Goal: Transaction & Acquisition: Download file/media

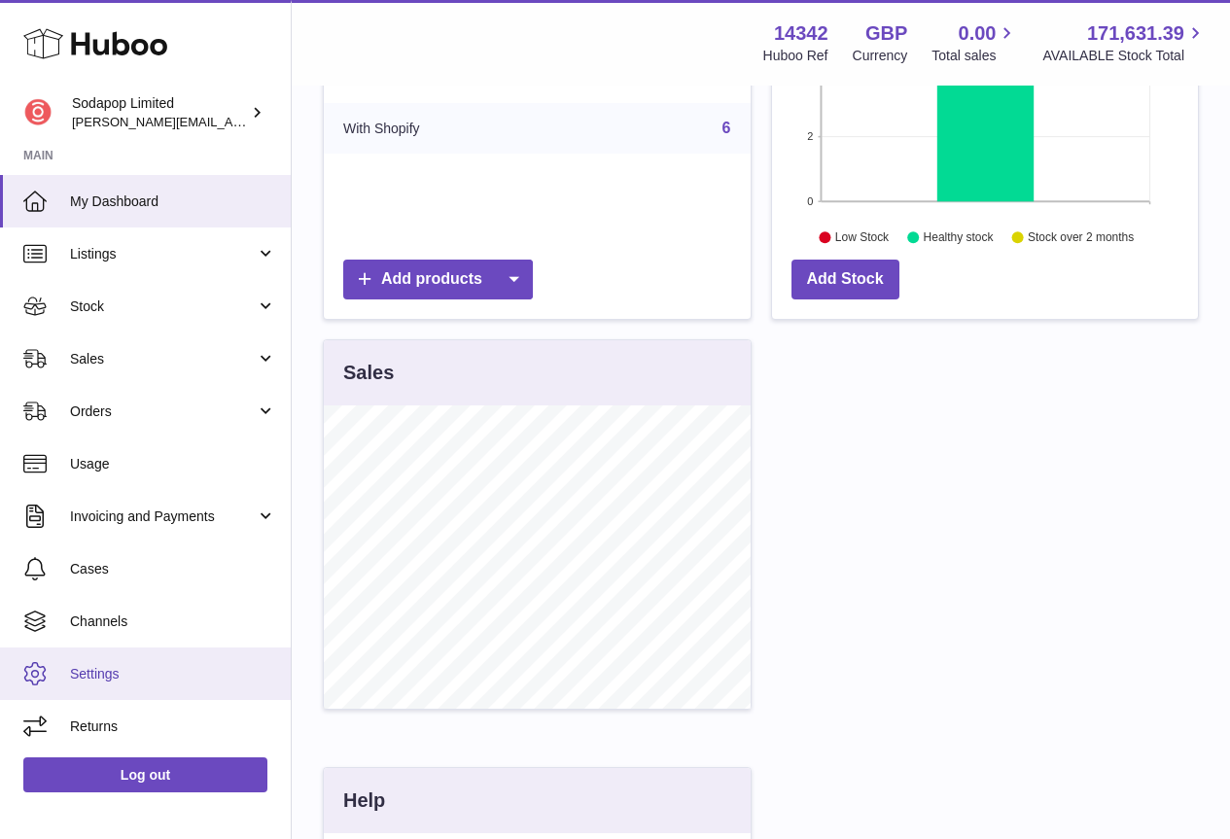
scroll to position [486, 0]
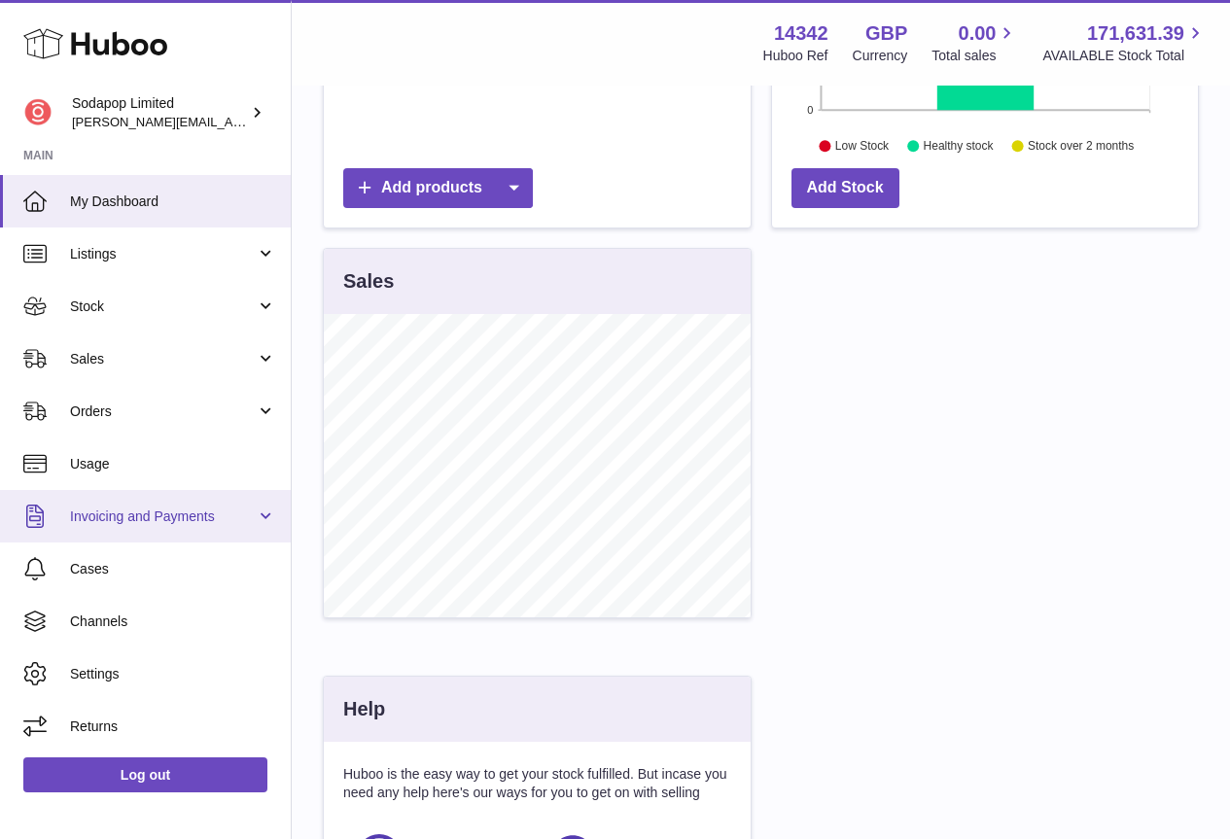
click at [135, 522] on span "Invoicing and Payments" at bounding box center [163, 517] width 186 height 18
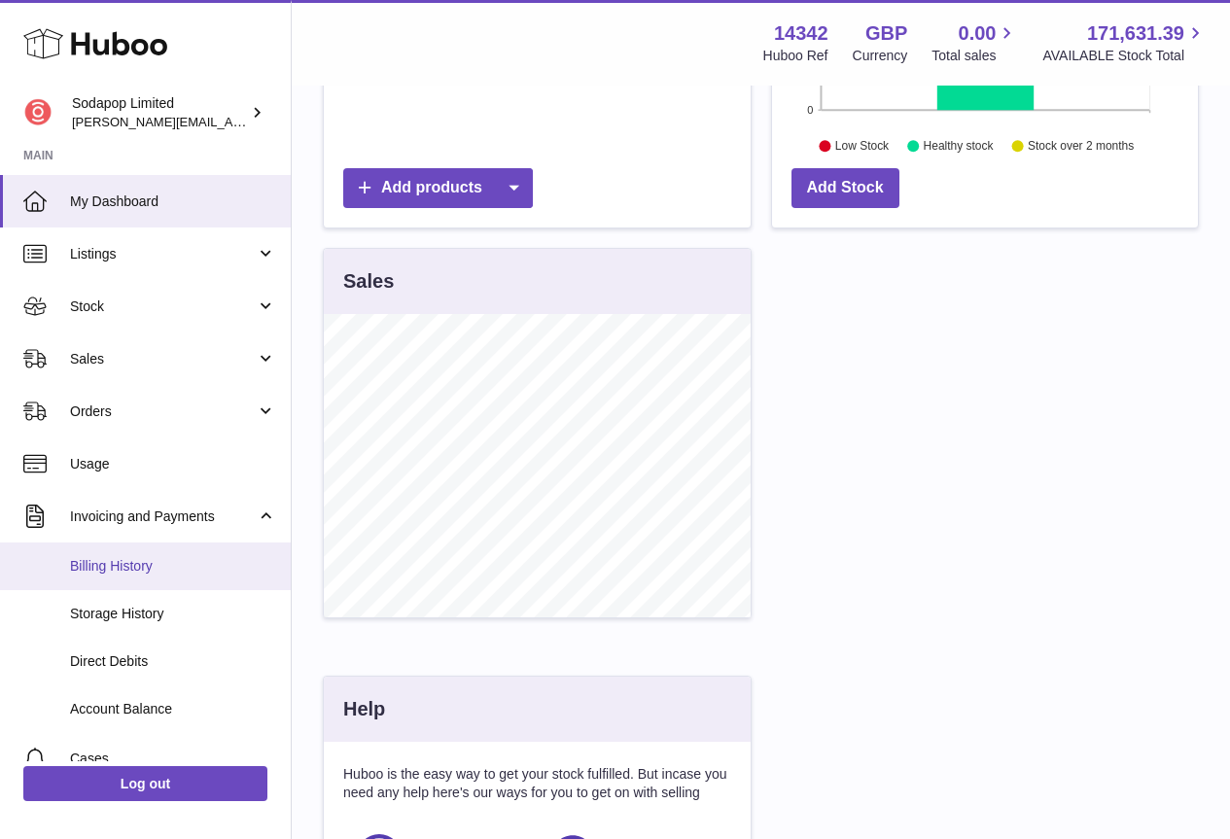
click at [114, 569] on span "Billing History" at bounding box center [173, 566] width 206 height 18
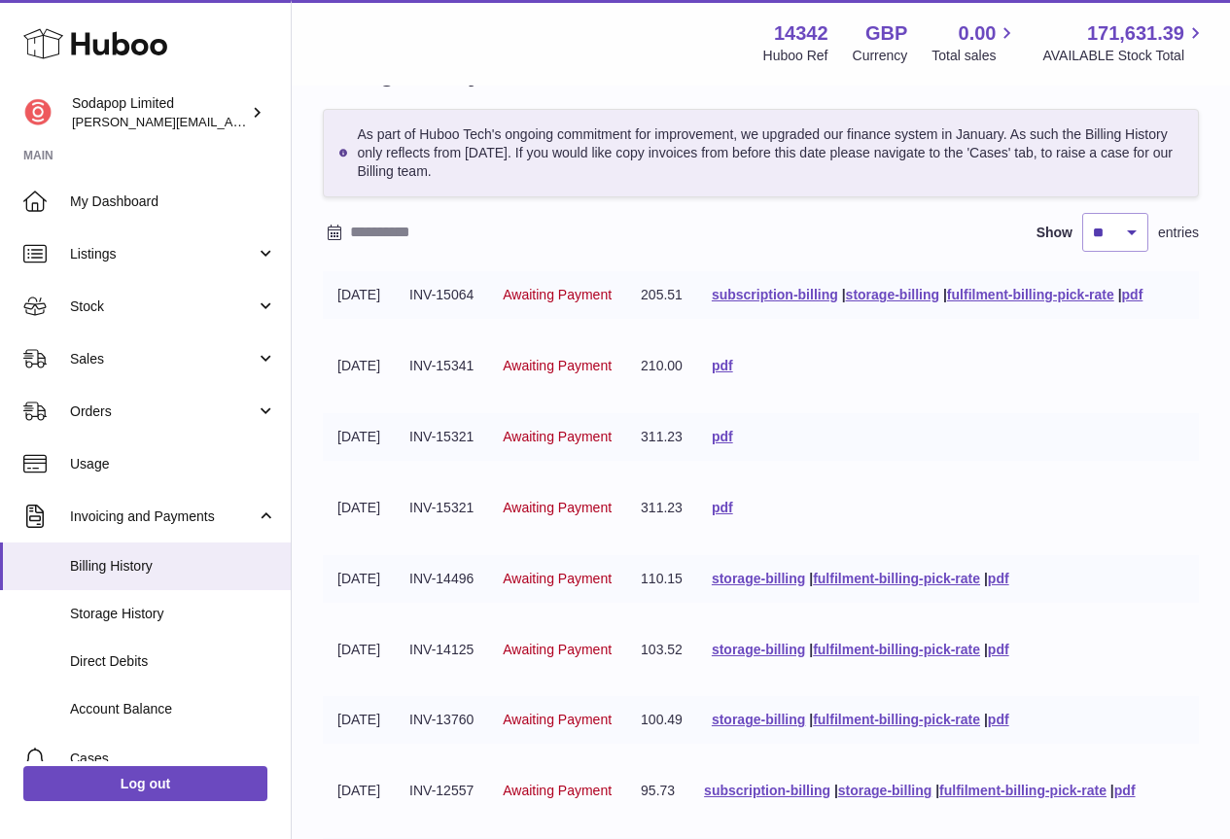
scroll to position [97, 0]
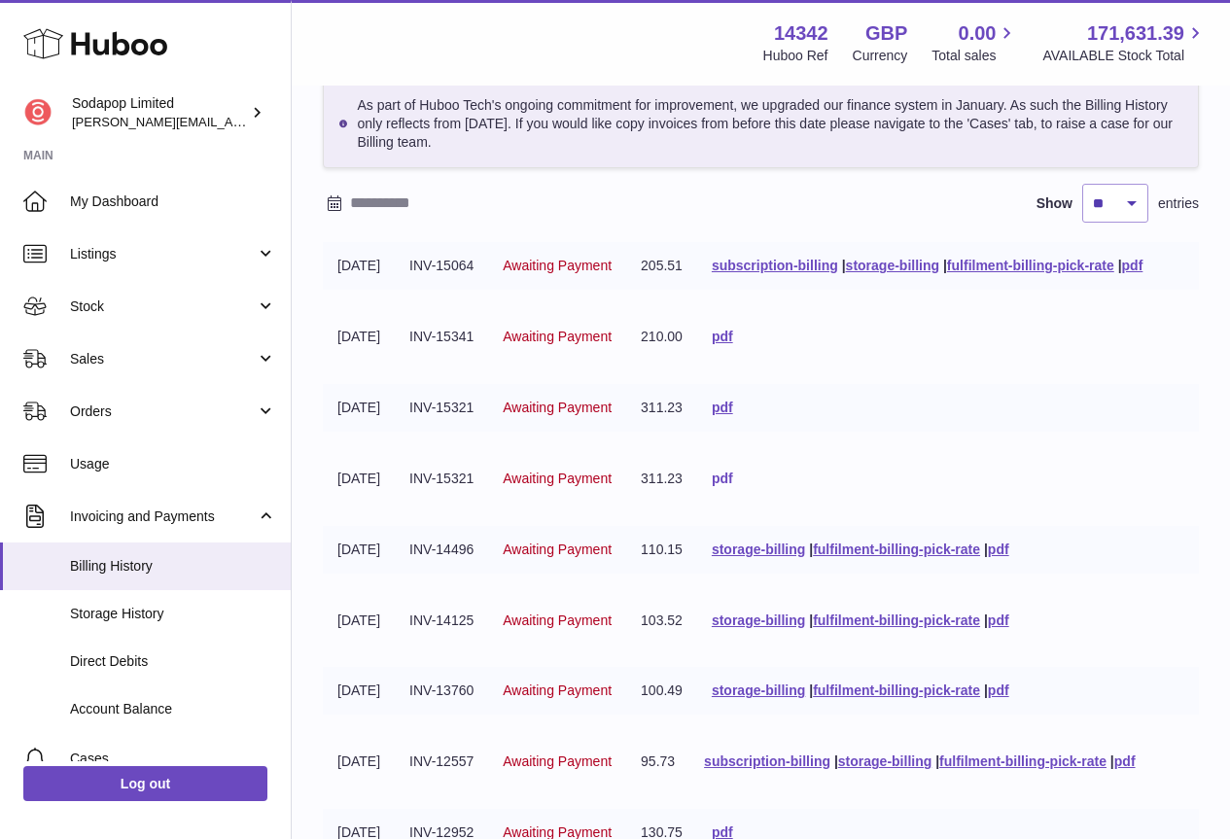
click at [733, 475] on link "pdf" at bounding box center [722, 479] width 21 height 16
click at [733, 402] on link "pdf" at bounding box center [722, 408] width 21 height 16
click at [733, 335] on link "pdf" at bounding box center [722, 337] width 21 height 16
click at [838, 264] on link "subscription-billing" at bounding box center [775, 266] width 126 height 16
click at [1143, 263] on link "pdf" at bounding box center [1132, 266] width 21 height 16
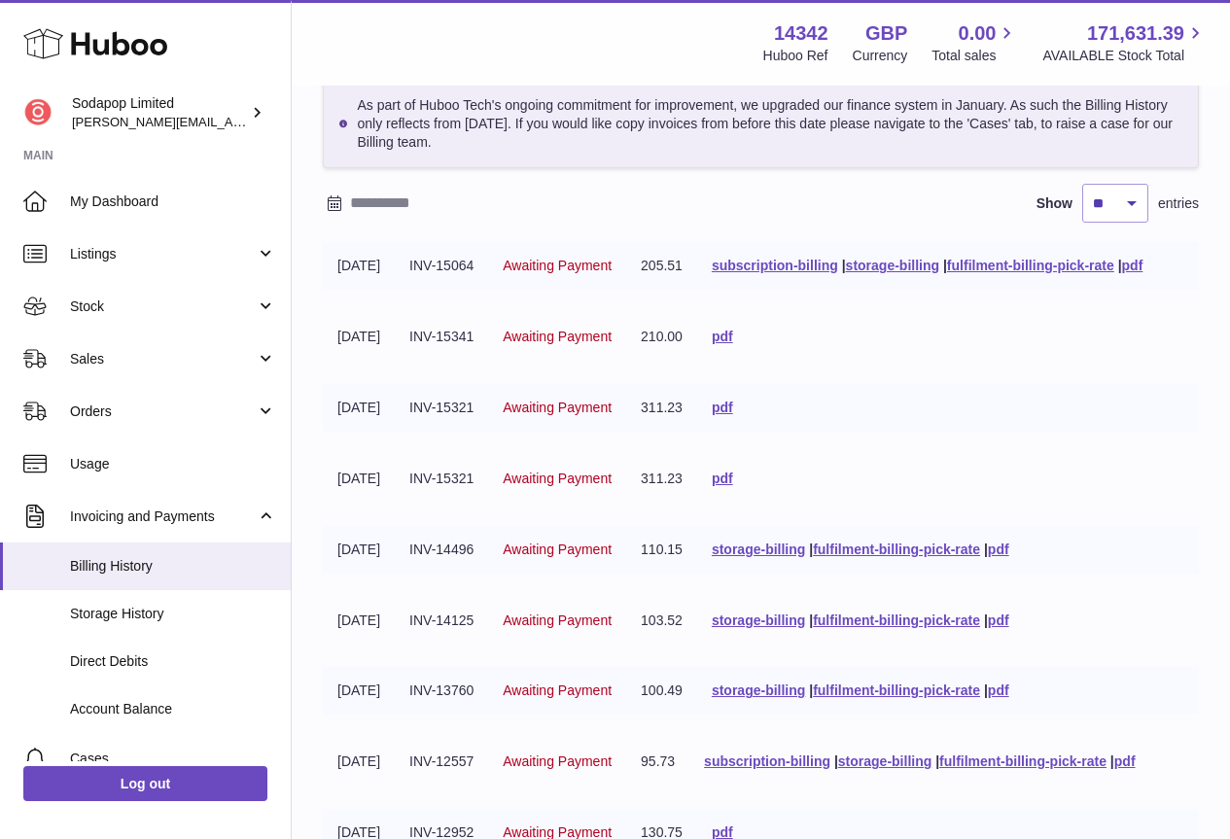
click at [908, 364] on tbody "[DATE] INV-15064 Awaiting Payment 205.51 subscription-billing | storage-billing…" at bounding box center [761, 596] width 876 height 709
click at [1143, 265] on link "pdf" at bounding box center [1132, 266] width 21 height 16
click at [126, 605] on span "Storage History" at bounding box center [173, 614] width 206 height 18
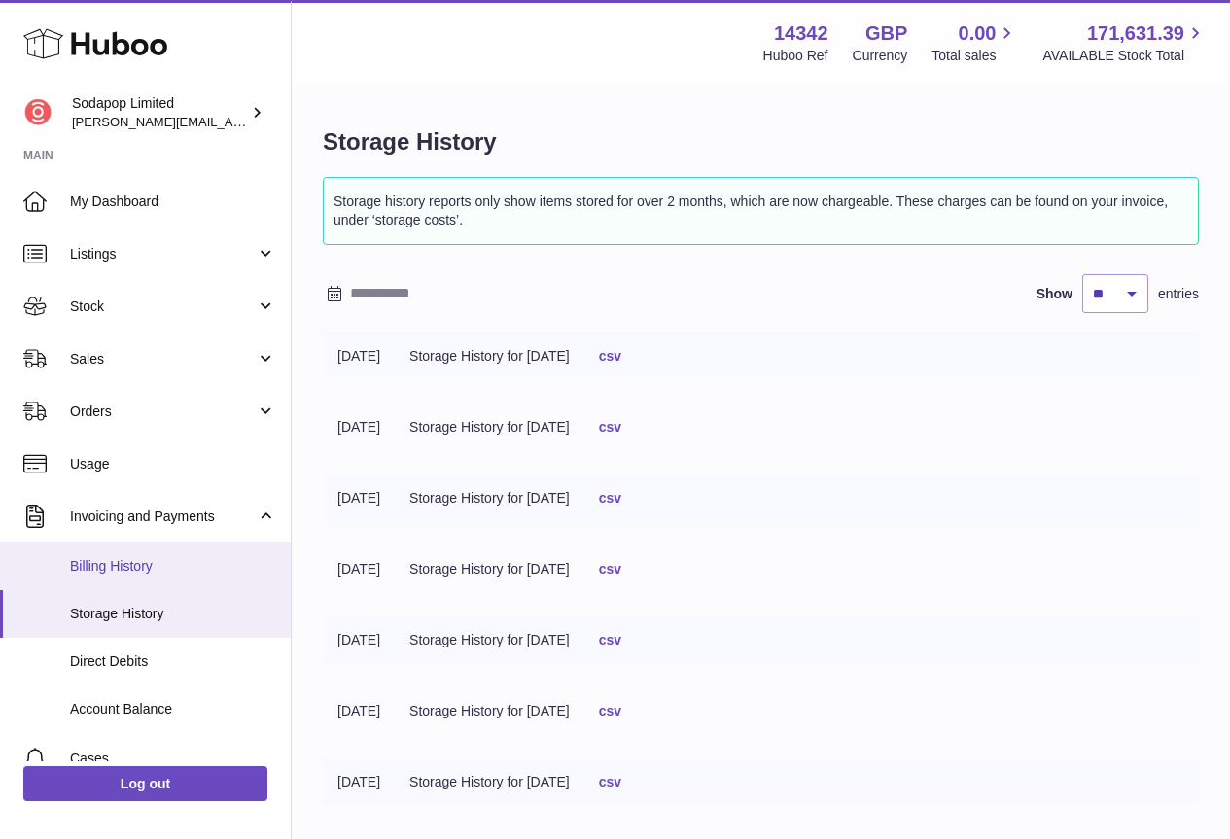
click at [126, 568] on span "Billing History" at bounding box center [173, 566] width 206 height 18
